Goal: Information Seeking & Learning: Learn about a topic

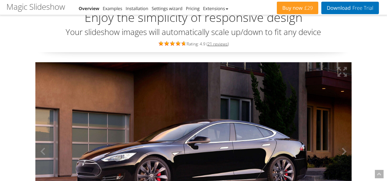
scroll to position [101, 0]
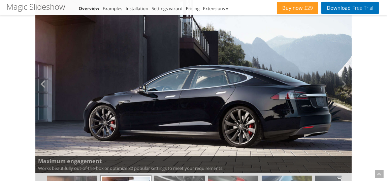
click at [43, 85] on button at bounding box center [45, 84] width 20 height 178
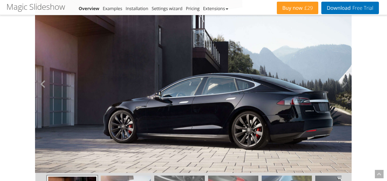
click at [43, 85] on button at bounding box center [45, 84] width 20 height 178
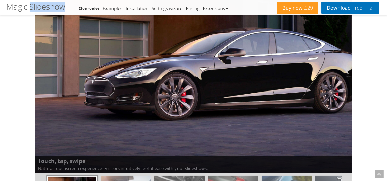
drag, startPoint x: 30, startPoint y: 7, endPoint x: 66, endPoint y: 8, distance: 35.4
click at [65, 8] on h1 "Magic Slideshow" at bounding box center [36, 6] width 59 height 9
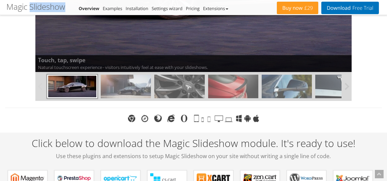
scroll to position [168, 0]
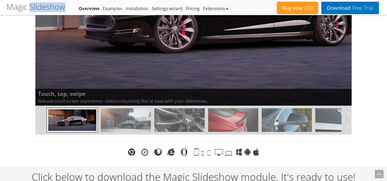
click at [130, 128] on img at bounding box center [126, 120] width 50 height 24
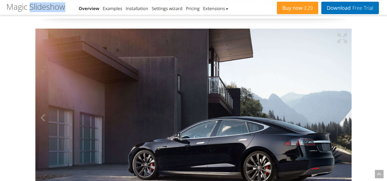
scroll to position [134, 0]
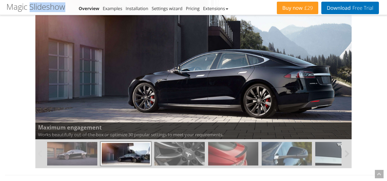
click at [192, 152] on img at bounding box center [179, 154] width 50 height 24
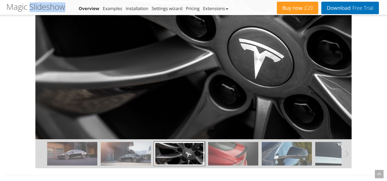
click at [220, 154] on img at bounding box center [233, 154] width 50 height 24
click at [248, 159] on img at bounding box center [233, 154] width 50 height 24
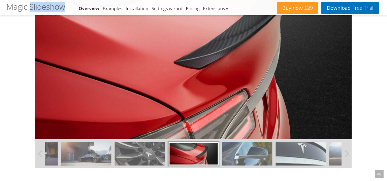
click at [247, 157] on img at bounding box center [247, 154] width 50 height 24
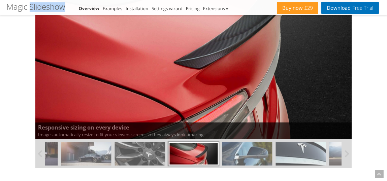
click at [247, 151] on img at bounding box center [247, 154] width 50 height 24
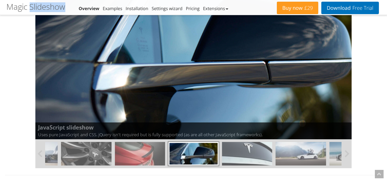
click at [262, 160] on img at bounding box center [247, 154] width 50 height 24
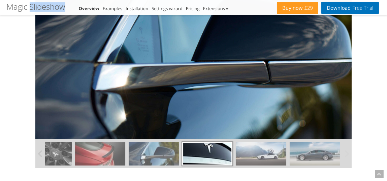
click at [292, 156] on img at bounding box center [315, 154] width 50 height 24
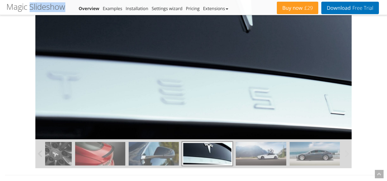
click at [259, 156] on img at bounding box center [261, 154] width 50 height 24
click at [311, 150] on img at bounding box center [315, 154] width 50 height 24
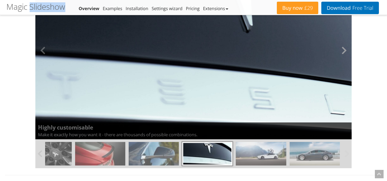
click at [344, 51] on button at bounding box center [342, 50] width 20 height 178
